Goal: Book appointment/travel/reservation

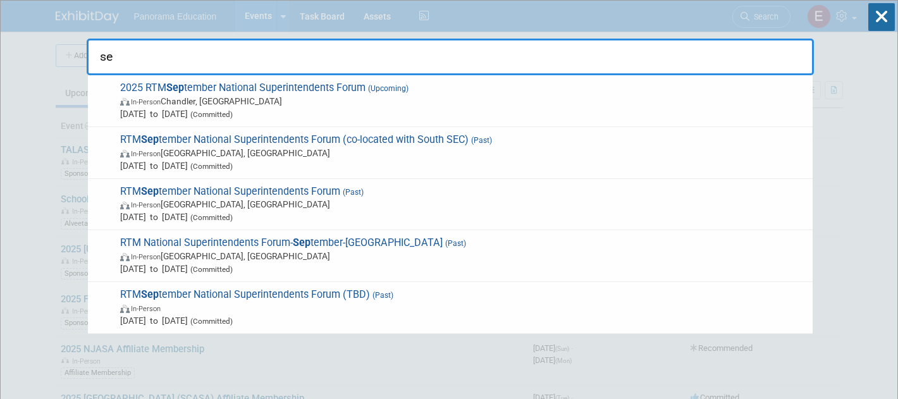
type input "s"
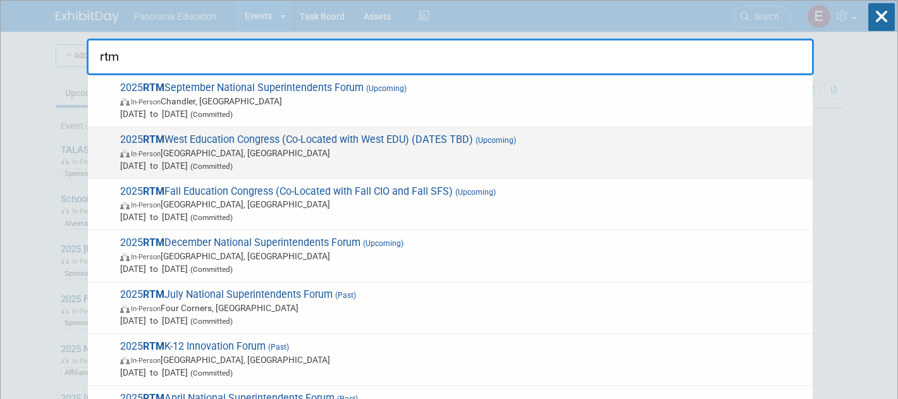
type input "rtm"
click at [358, 154] on span "In-Person [GEOGRAPHIC_DATA], [GEOGRAPHIC_DATA]" at bounding box center [463, 153] width 686 height 13
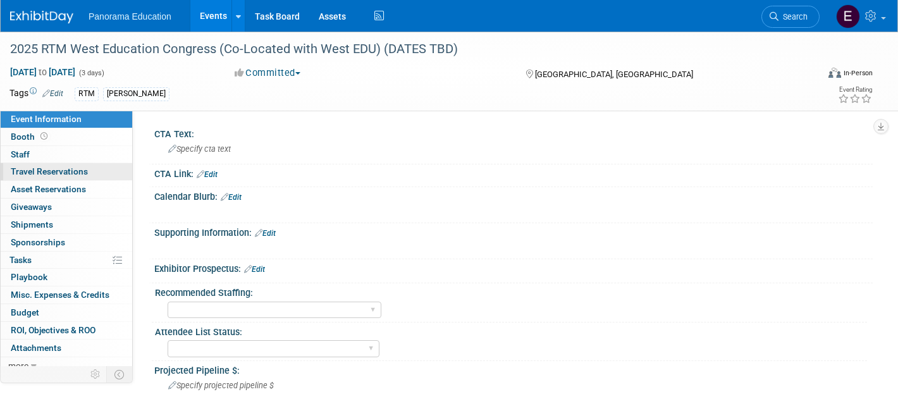
click at [73, 175] on span "Travel Reservations 0" at bounding box center [49, 171] width 77 height 10
